Goal: Transaction & Acquisition: Purchase product/service

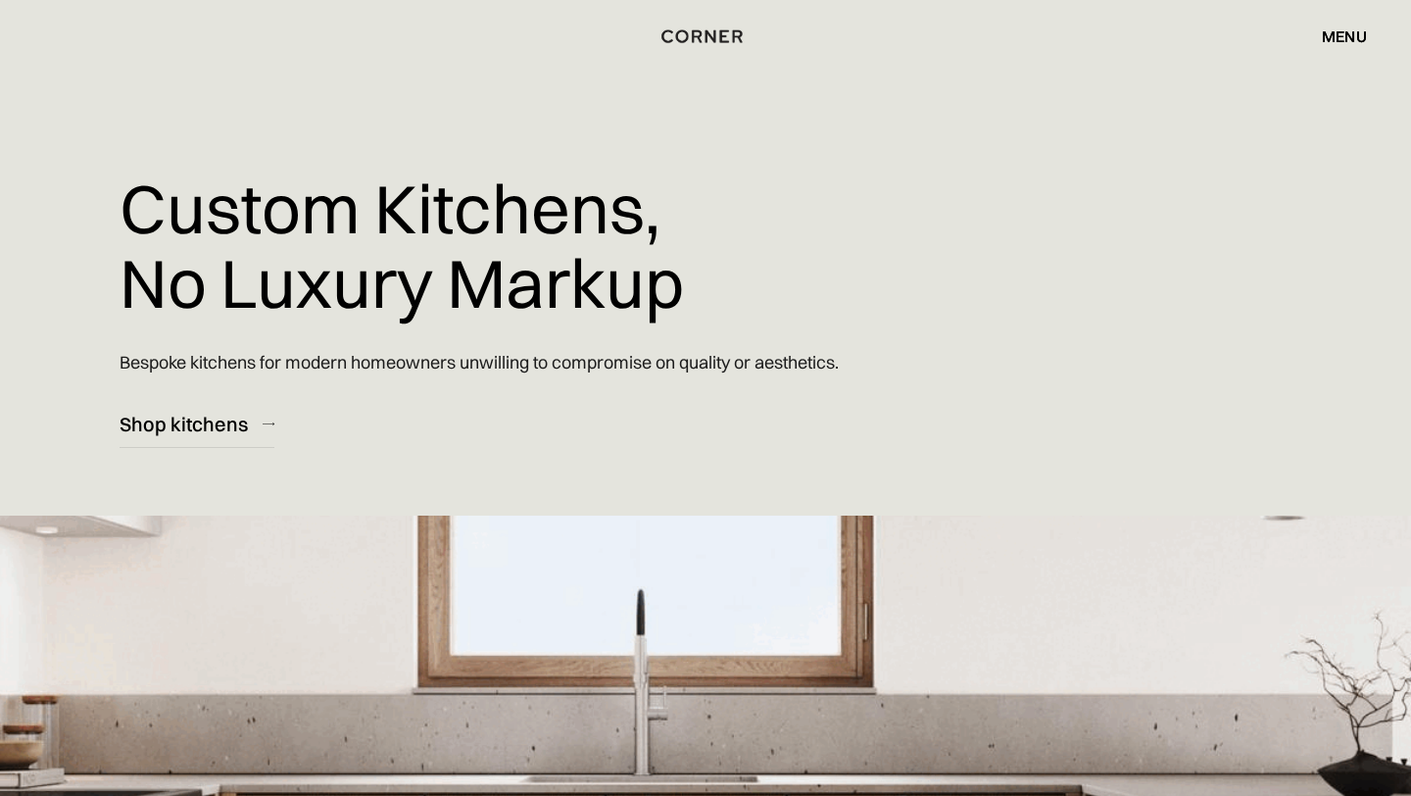
click at [1352, 39] on div "menu" at bounding box center [1344, 36] width 45 height 16
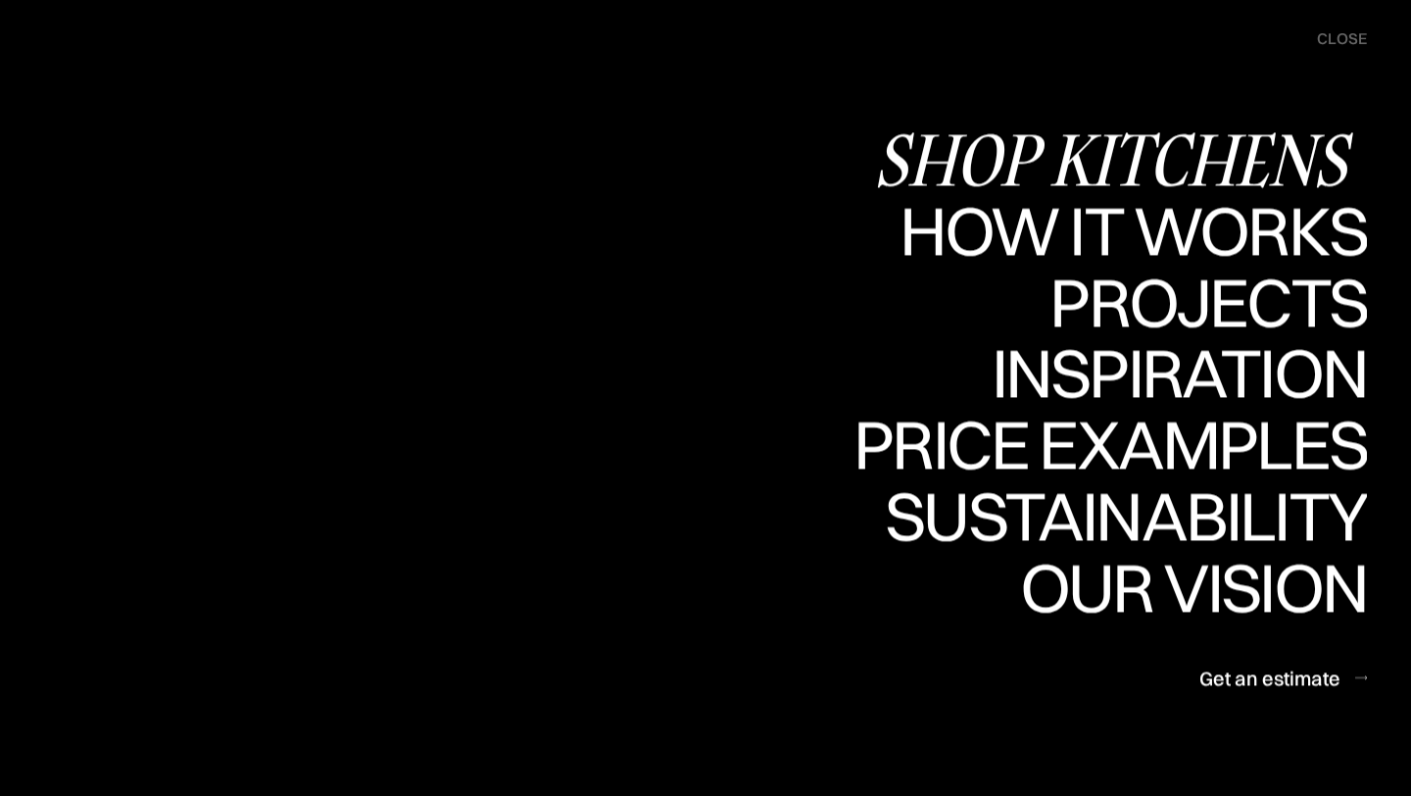
click at [0, 0] on div "Shop Kitchens" at bounding box center [0, 0] width 0 height 0
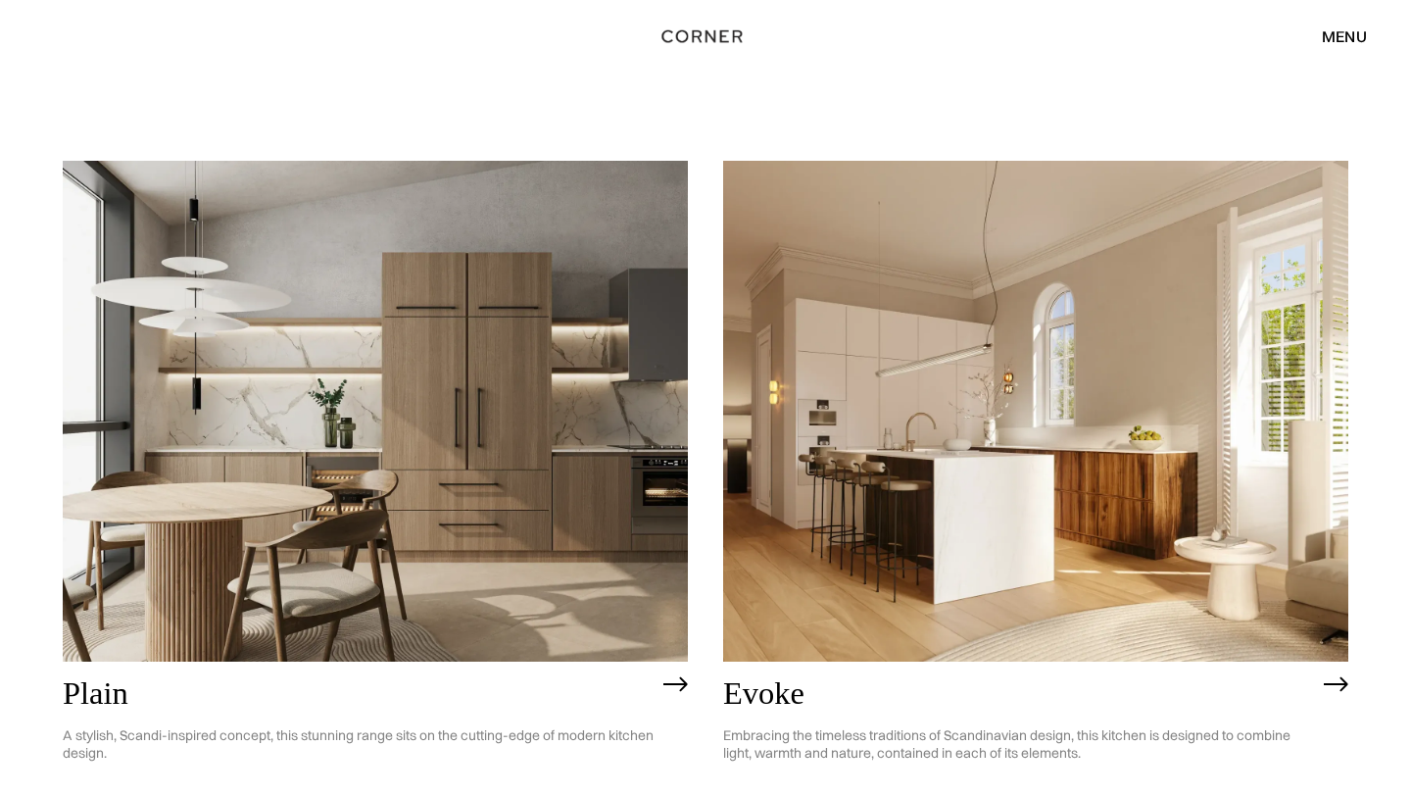
scroll to position [4860, 0]
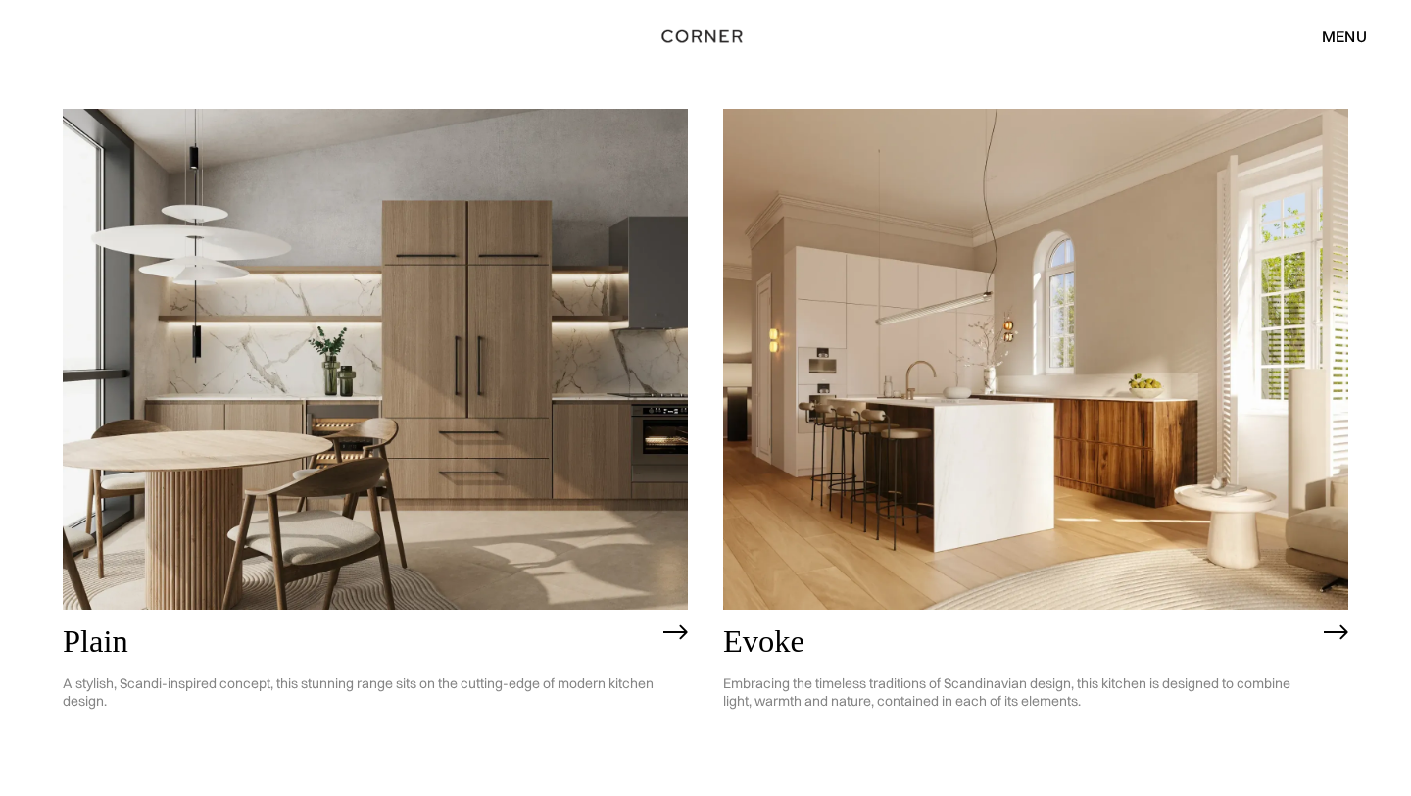
click at [398, 422] on img at bounding box center [375, 359] width 625 height 500
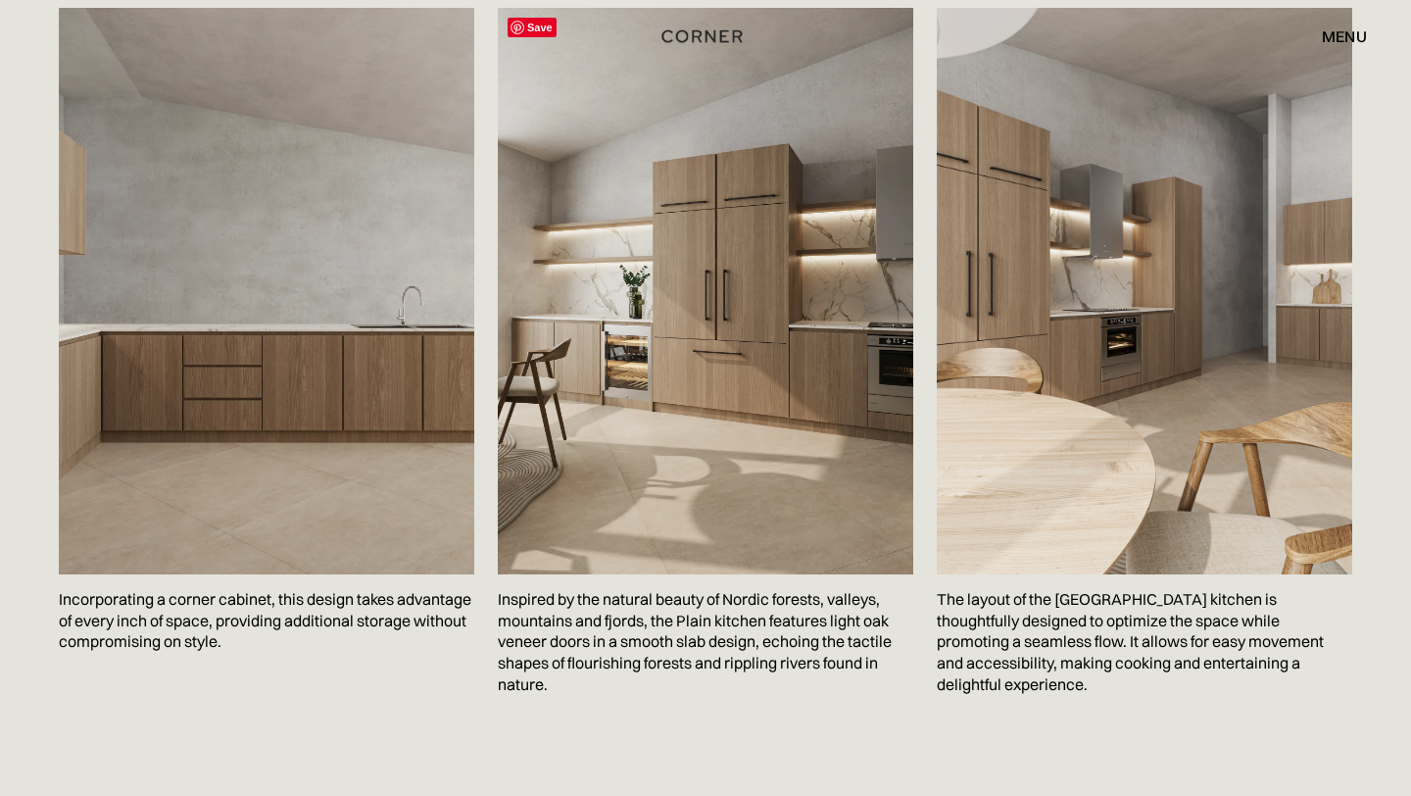
scroll to position [3317, 0]
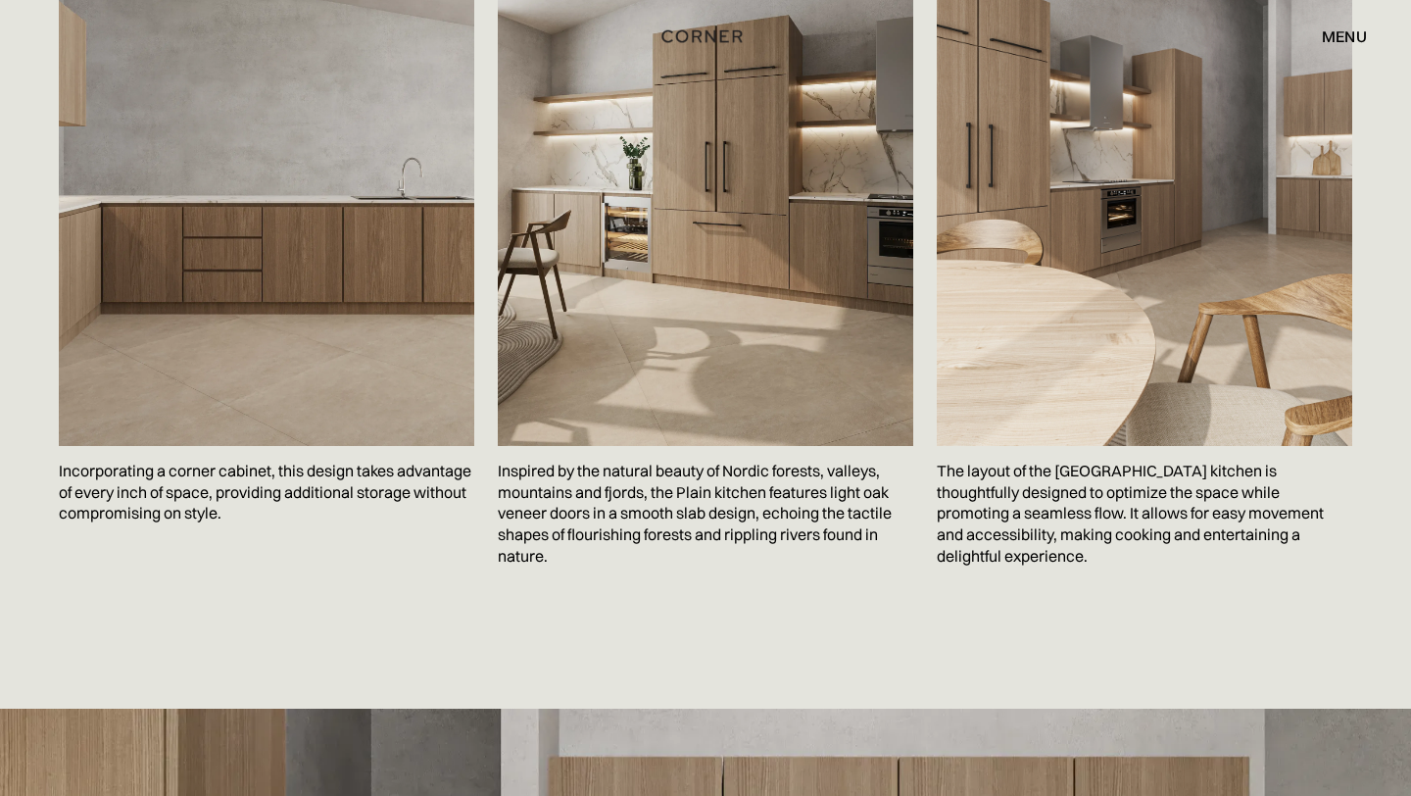
click at [666, 369] on img at bounding box center [706, 162] width 416 height 566
drag, startPoint x: 1106, startPoint y: 197, endPoint x: 462, endPoint y: 8, distance: 671.1
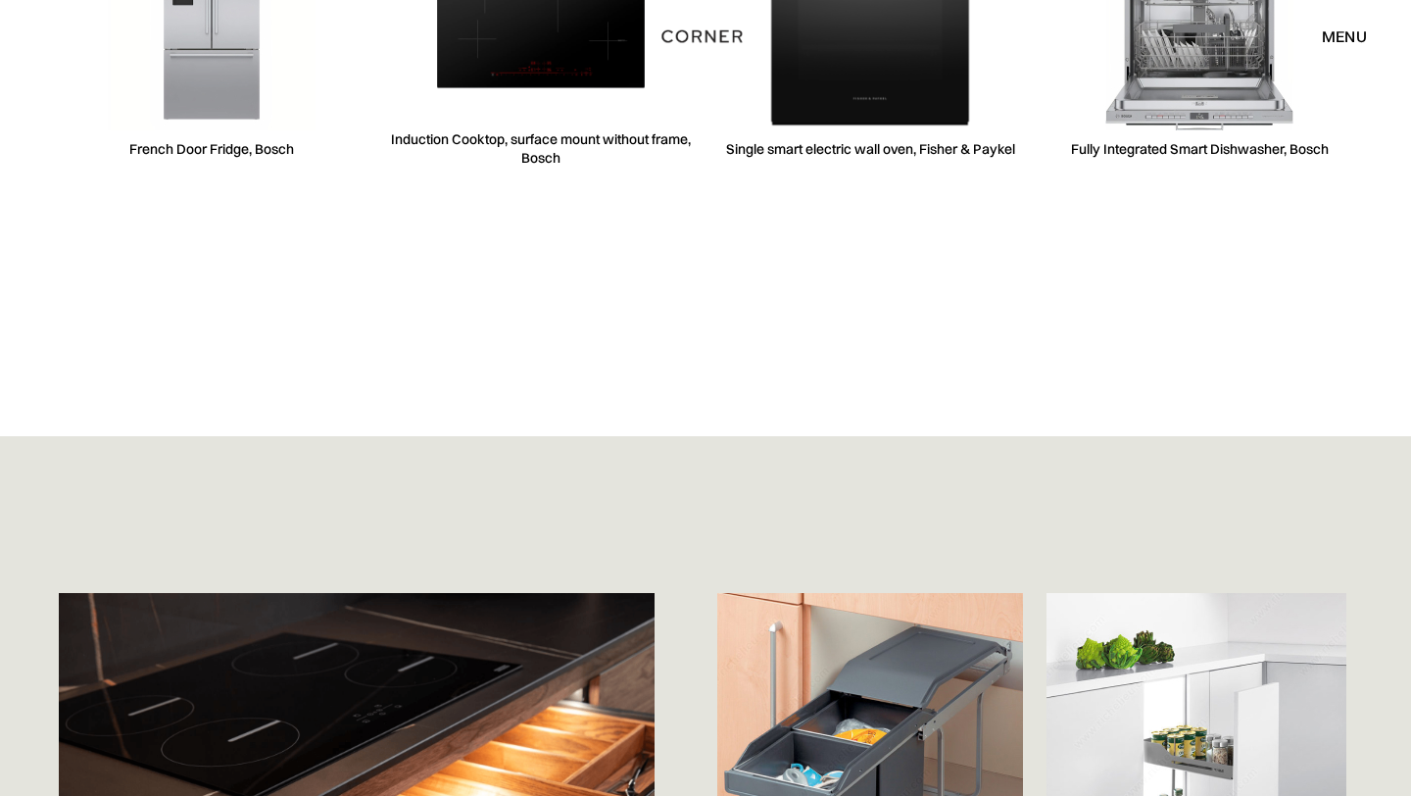
scroll to position [5529, 0]
